Goal: Task Accomplishment & Management: Use online tool/utility

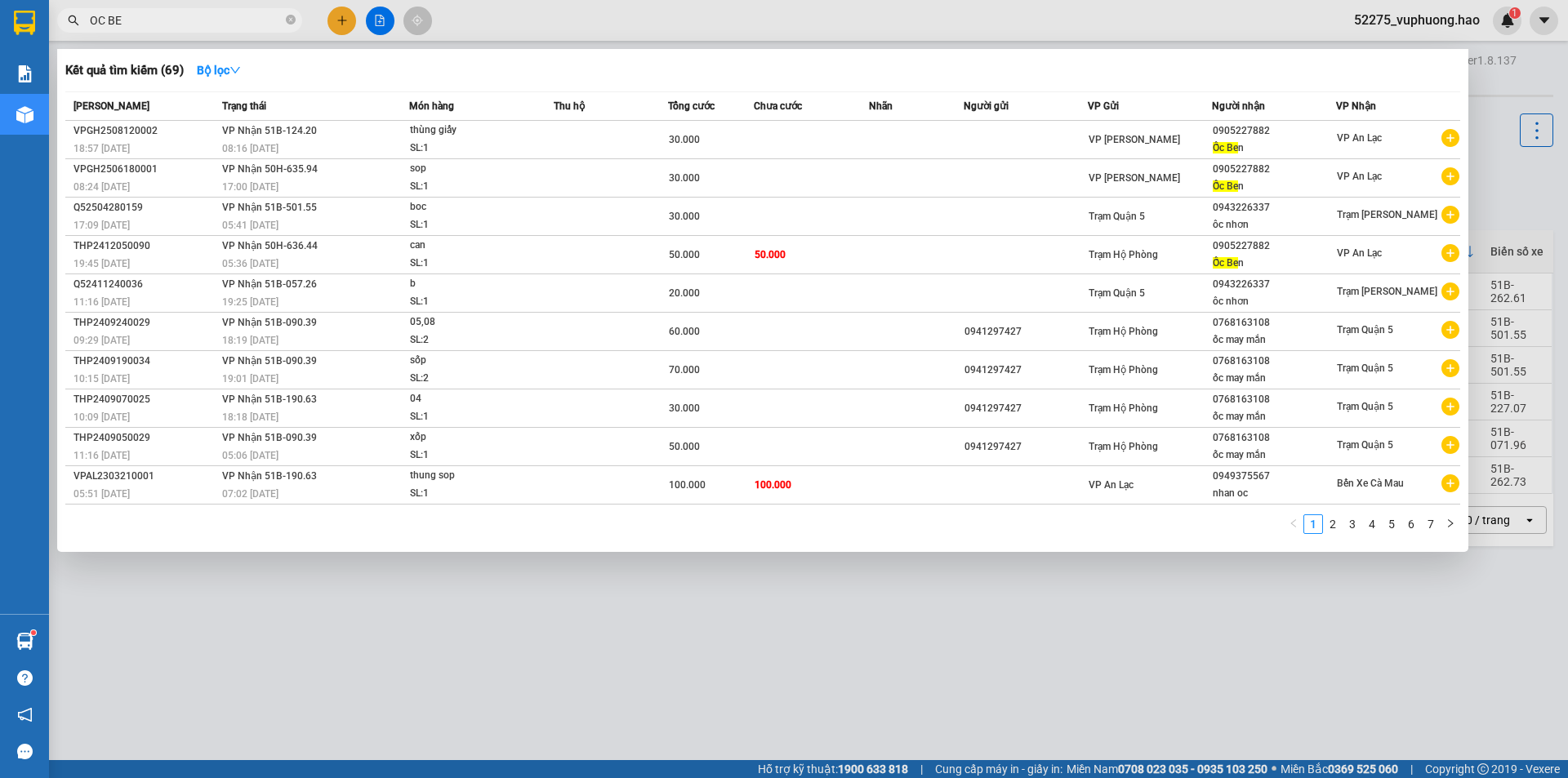
type input "OC BEB"
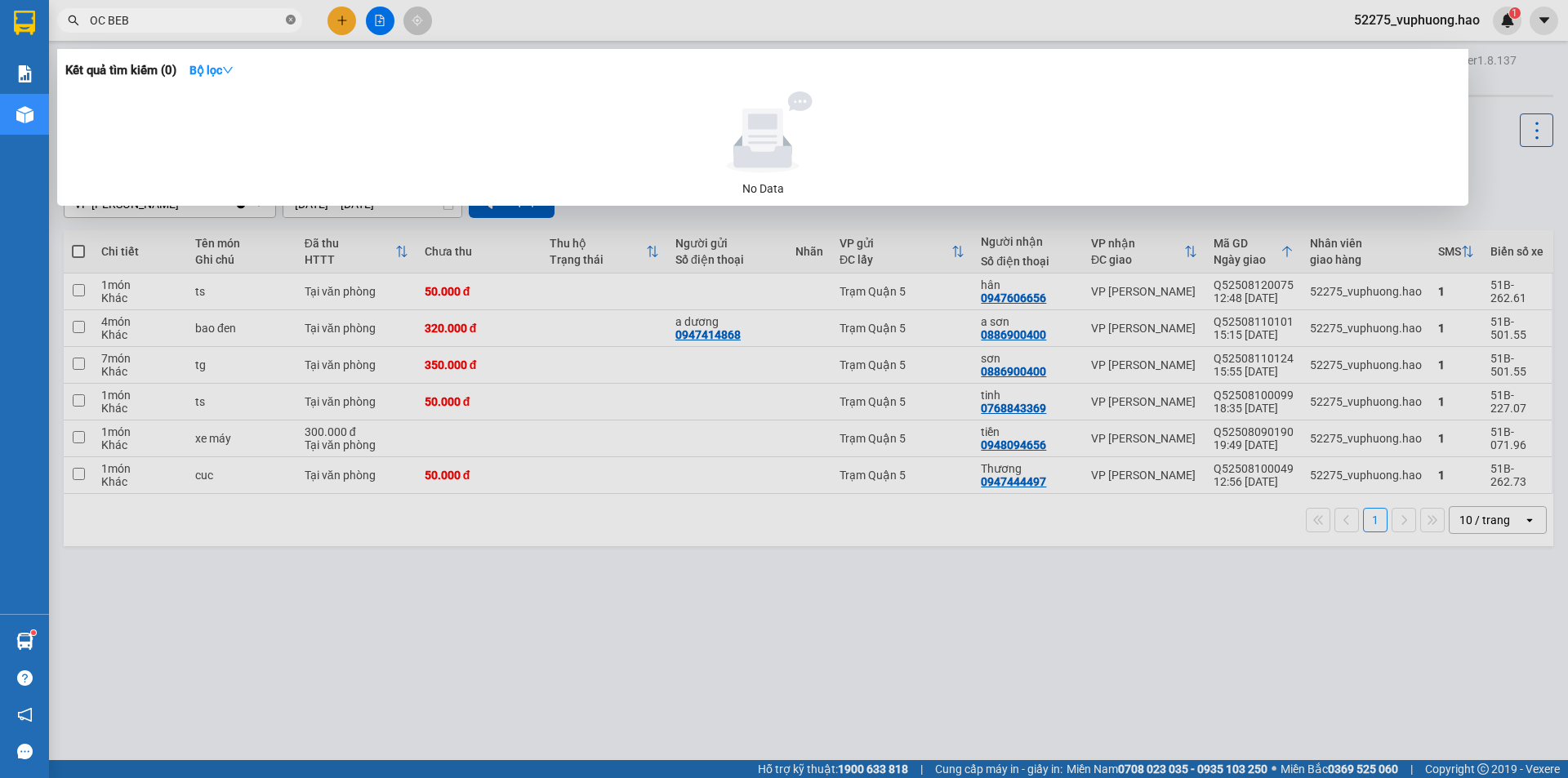
click at [288, 24] on icon "close-circle" at bounding box center [290, 19] width 10 height 10
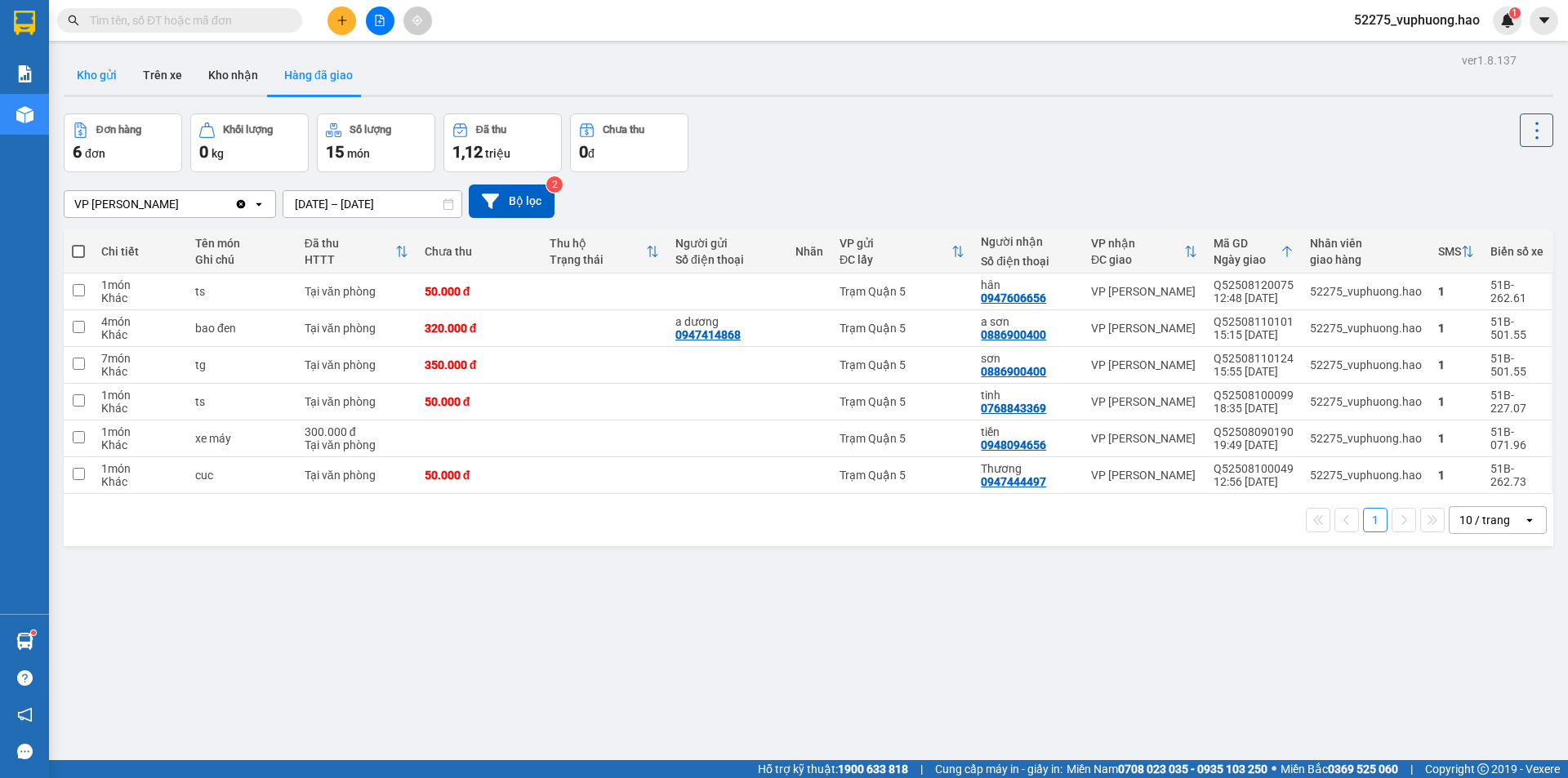
click at [119, 60] on button "Kho gửi" at bounding box center [96, 75] width 66 height 39
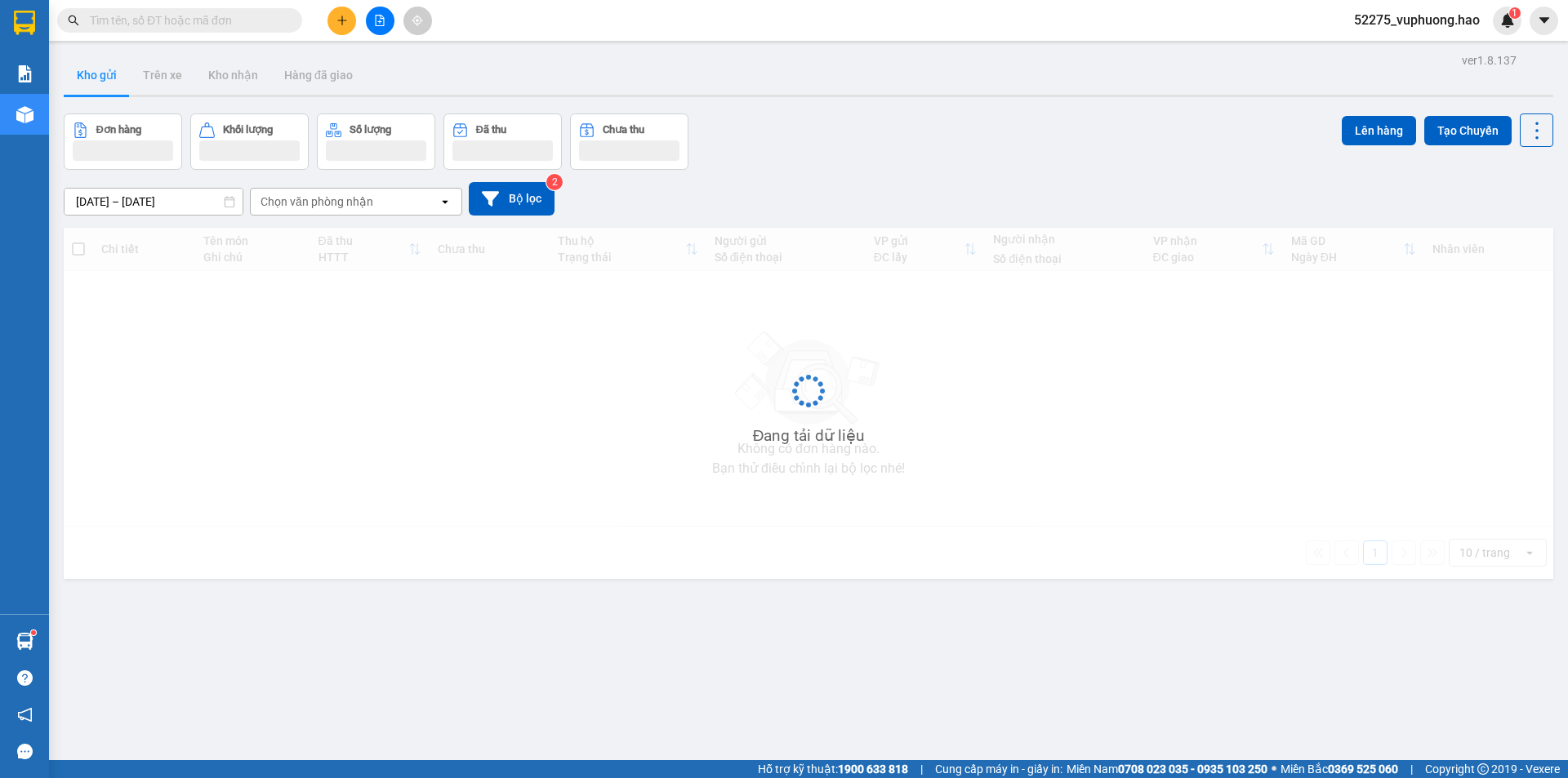
click at [132, 27] on input "text" at bounding box center [186, 20] width 193 height 18
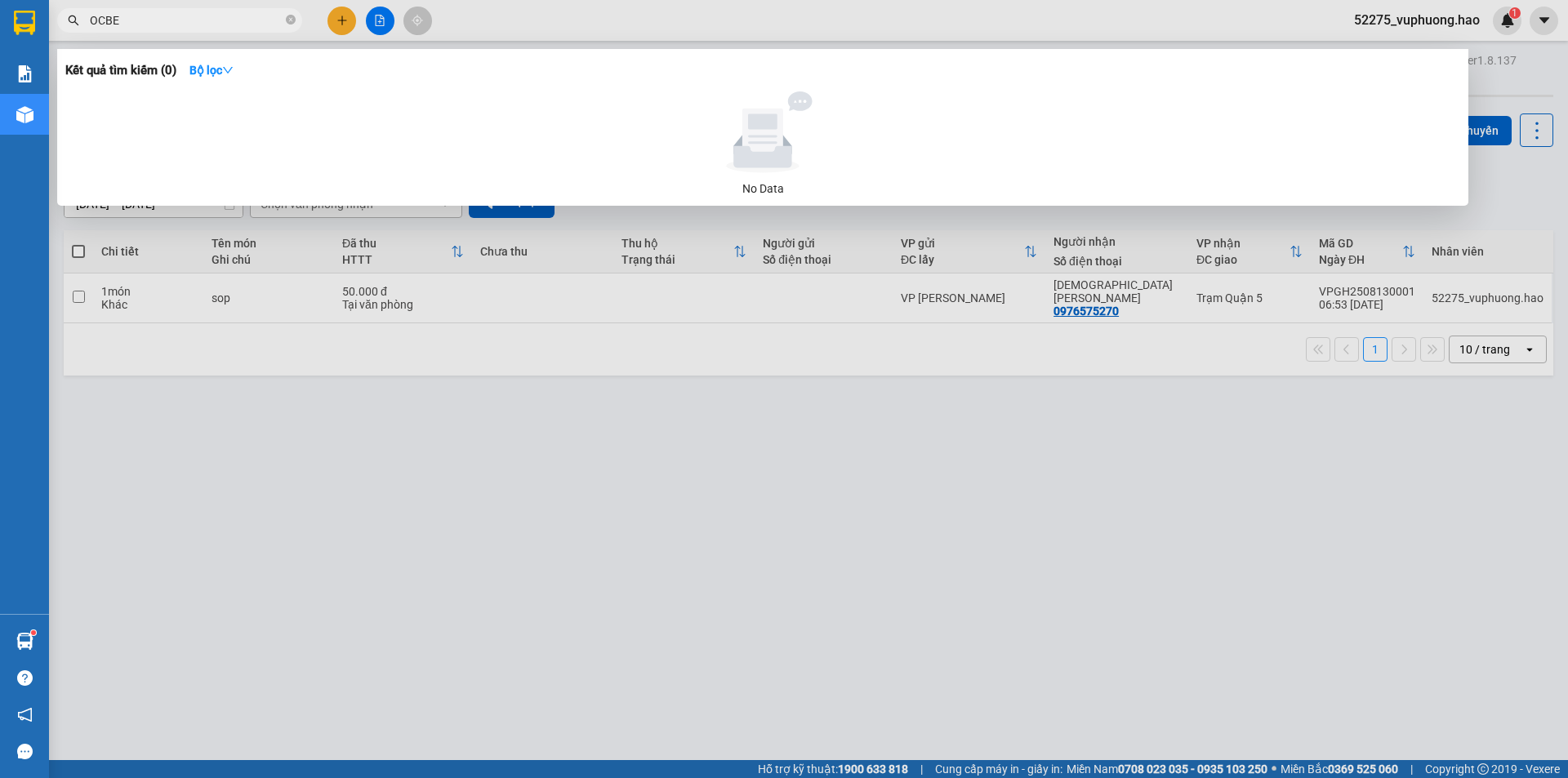
type input "OCBEN"
click at [291, 22] on icon "close-circle" at bounding box center [290, 19] width 10 height 10
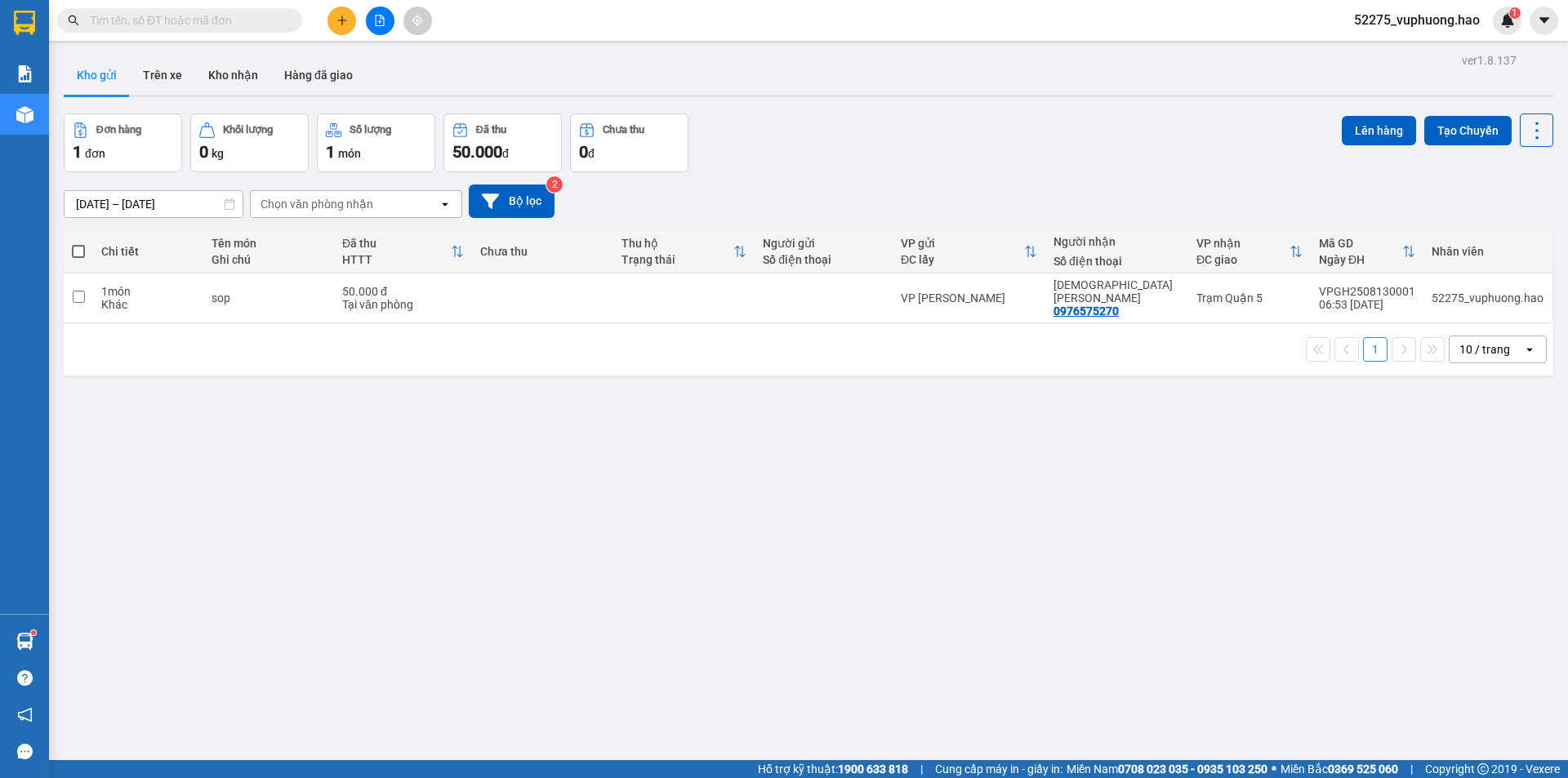
click at [201, 19] on input "text" at bounding box center [186, 20] width 193 height 18
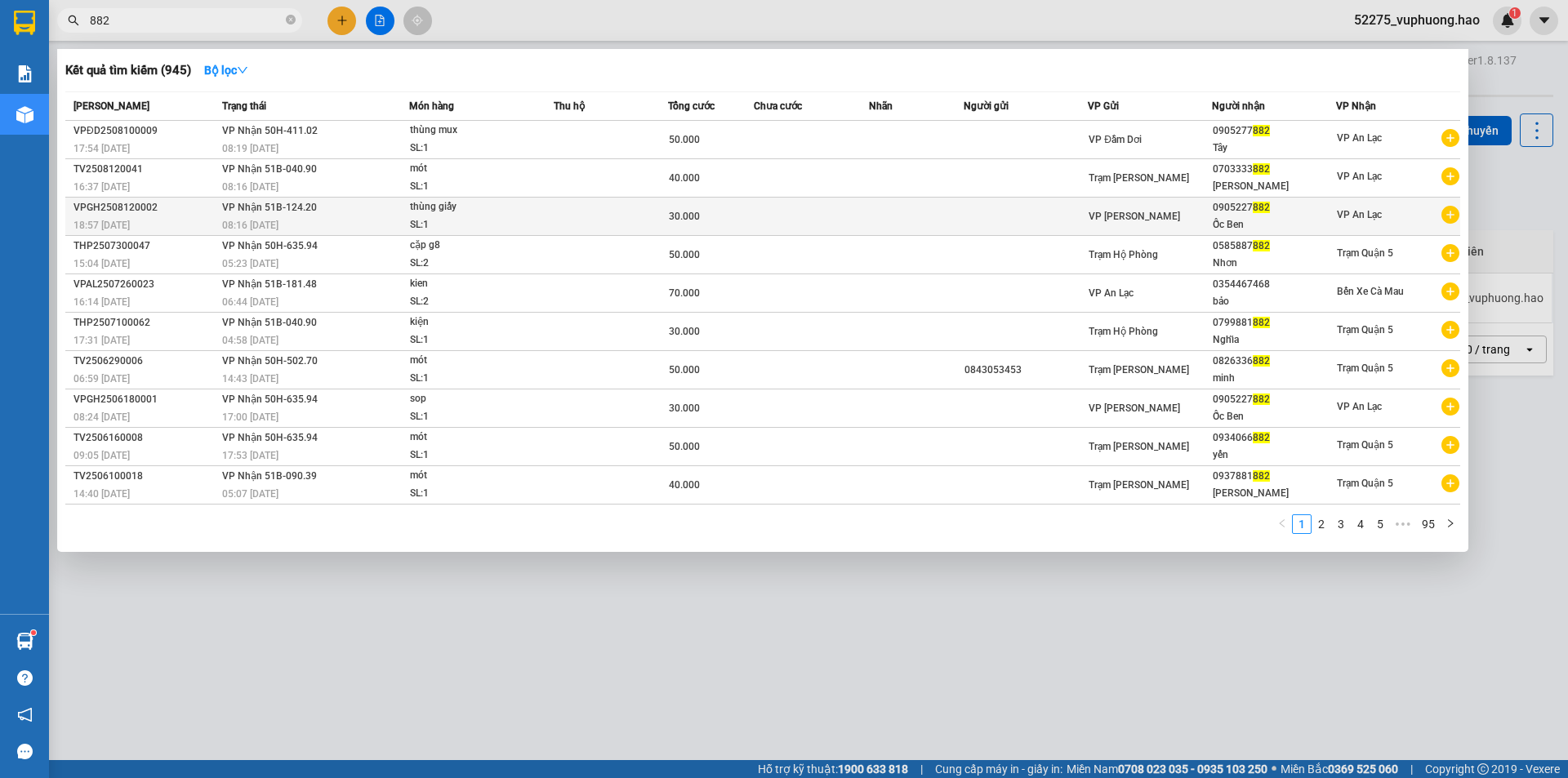
type input "882"
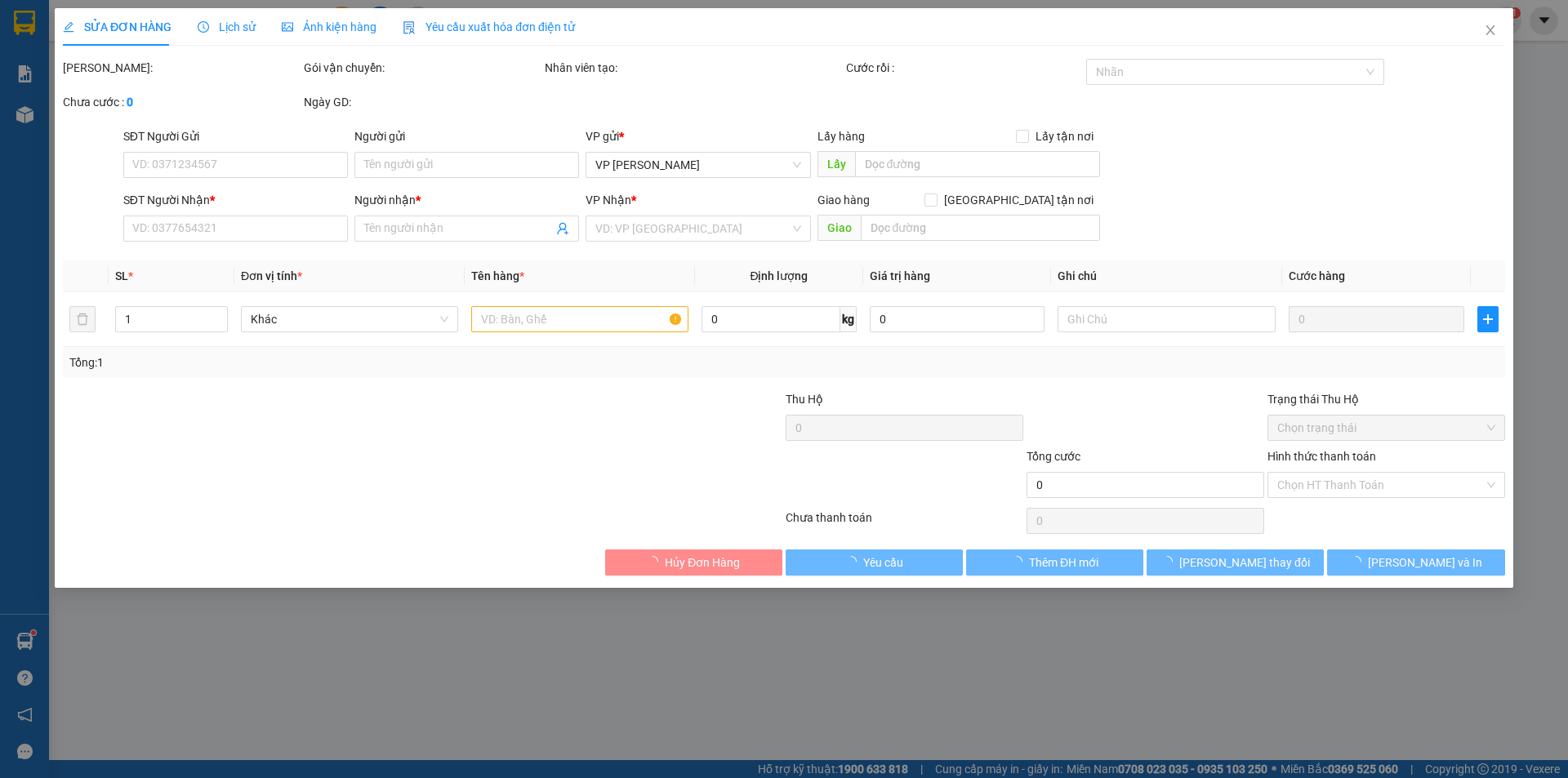
type input "0905227882"
type input "Ốc Ben"
type input "30.000"
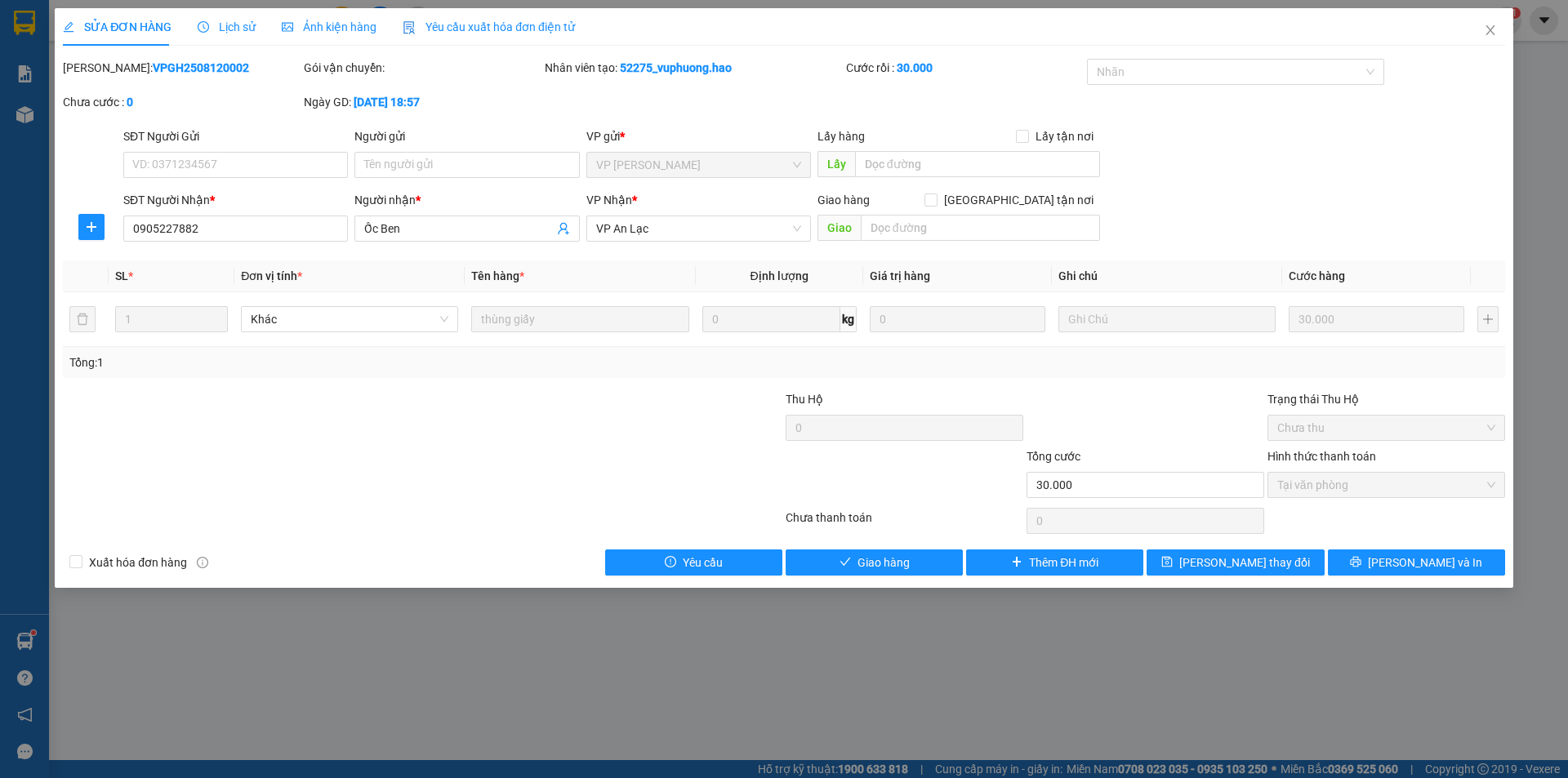
click at [349, 31] on span "Ảnh kiện hàng" at bounding box center [329, 26] width 94 height 13
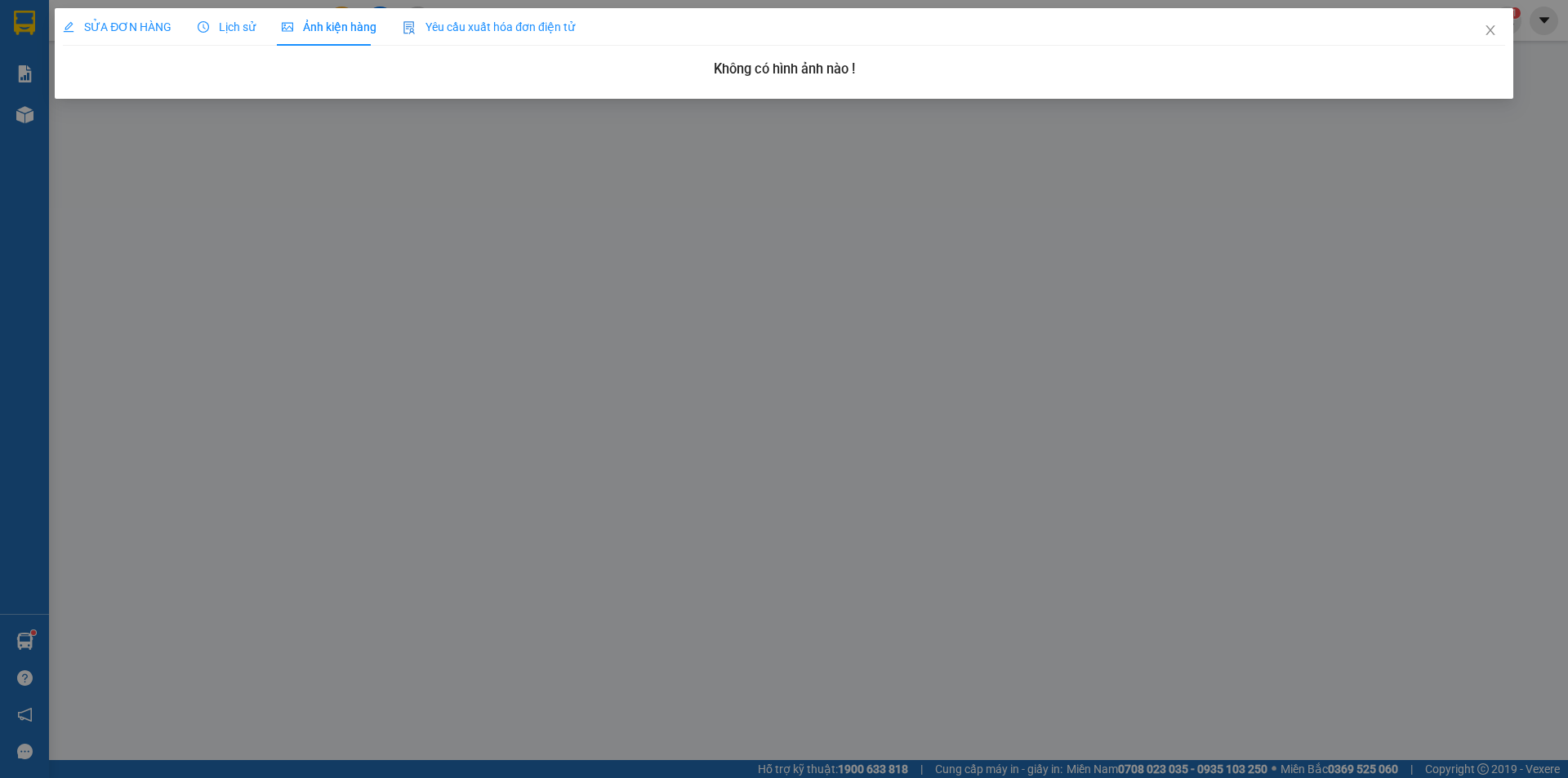
click at [225, 12] on div "Lịch sử" at bounding box center [227, 26] width 58 height 38
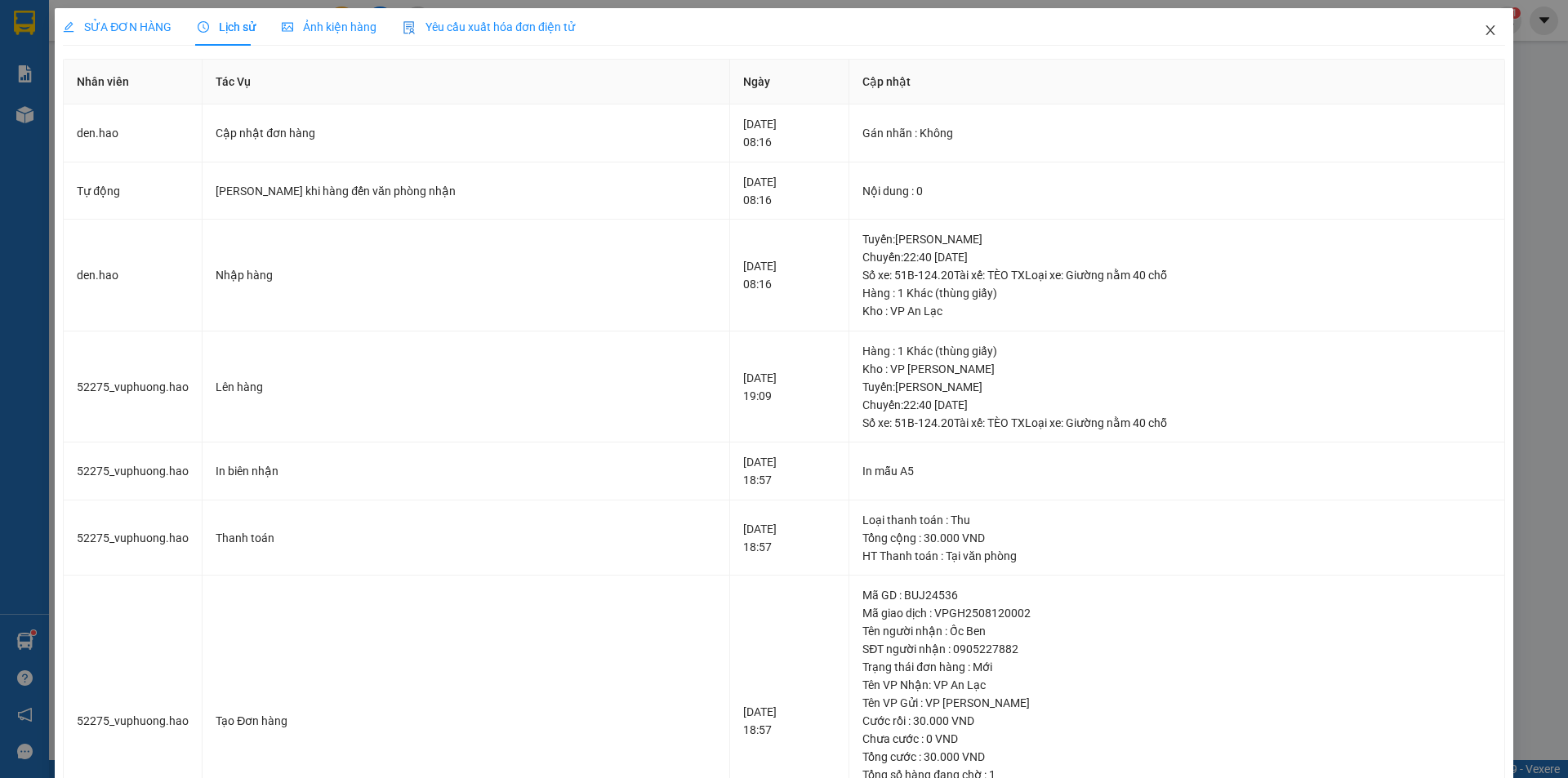
click at [1483, 27] on icon "close" at bounding box center [1490, 30] width 13 height 13
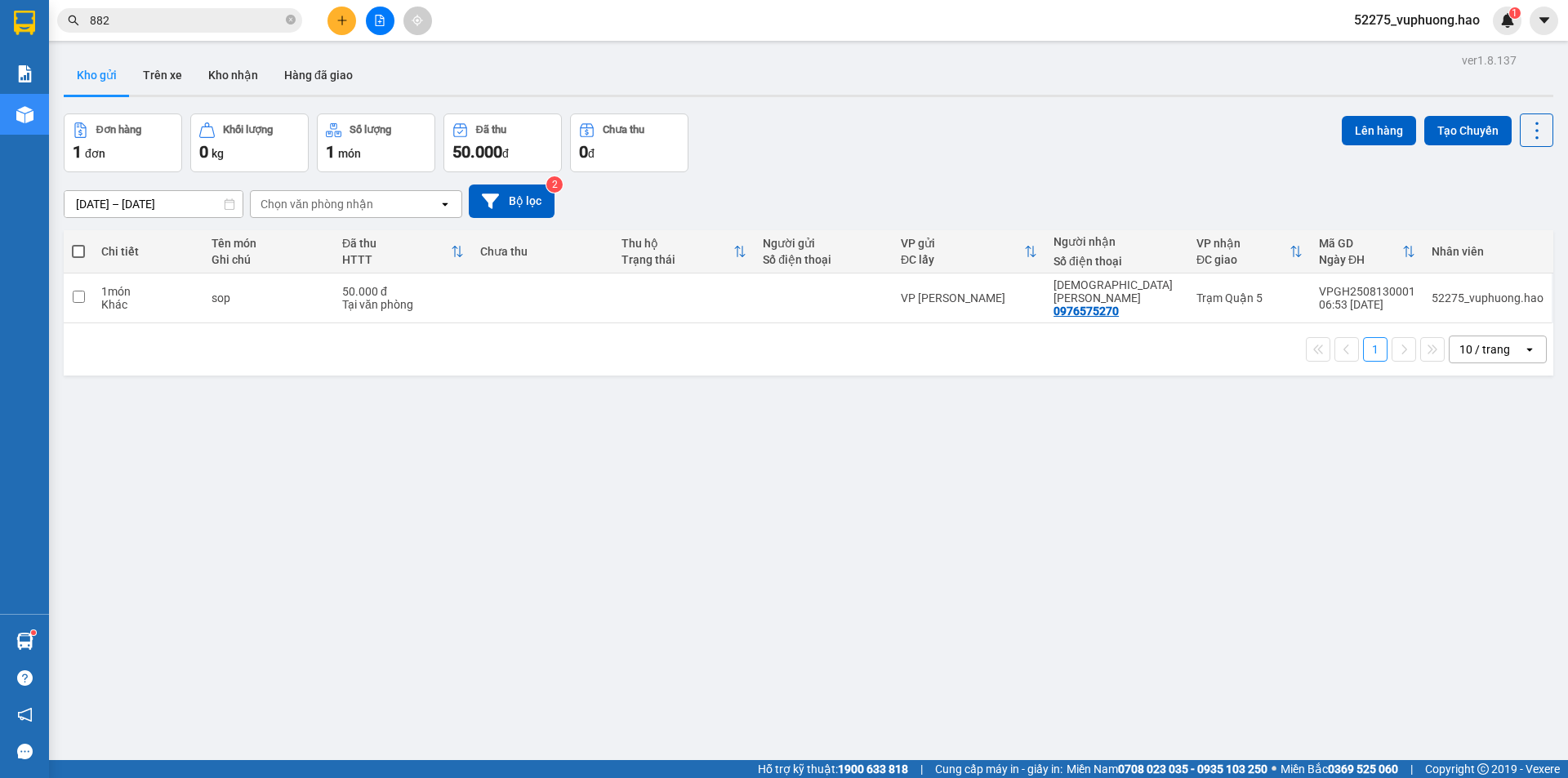
click at [164, 55] on div "ver 1.8.137 Kho gửi Trên xe Kho nhận Hàng đã giao Đơn hàng 1 đơn Khối lượng 0 k…" at bounding box center [808, 438] width 1503 height 778
